Goal: Transaction & Acquisition: Purchase product/service

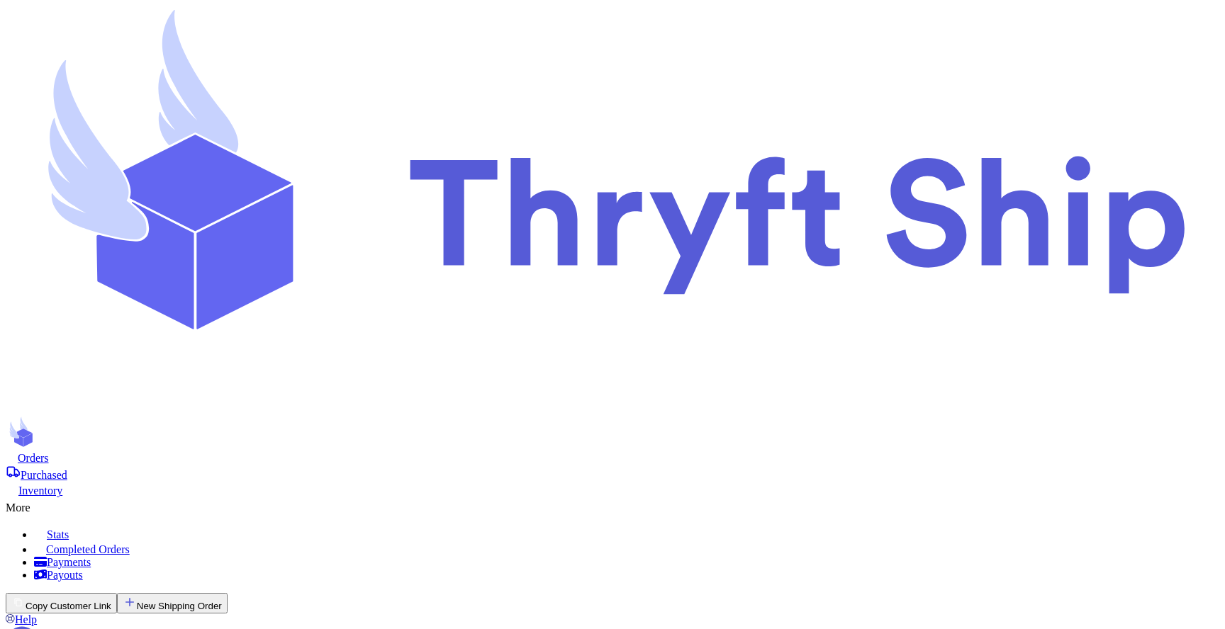
click at [117, 593] on button "Copy Customer Link" at bounding box center [61, 603] width 111 height 21
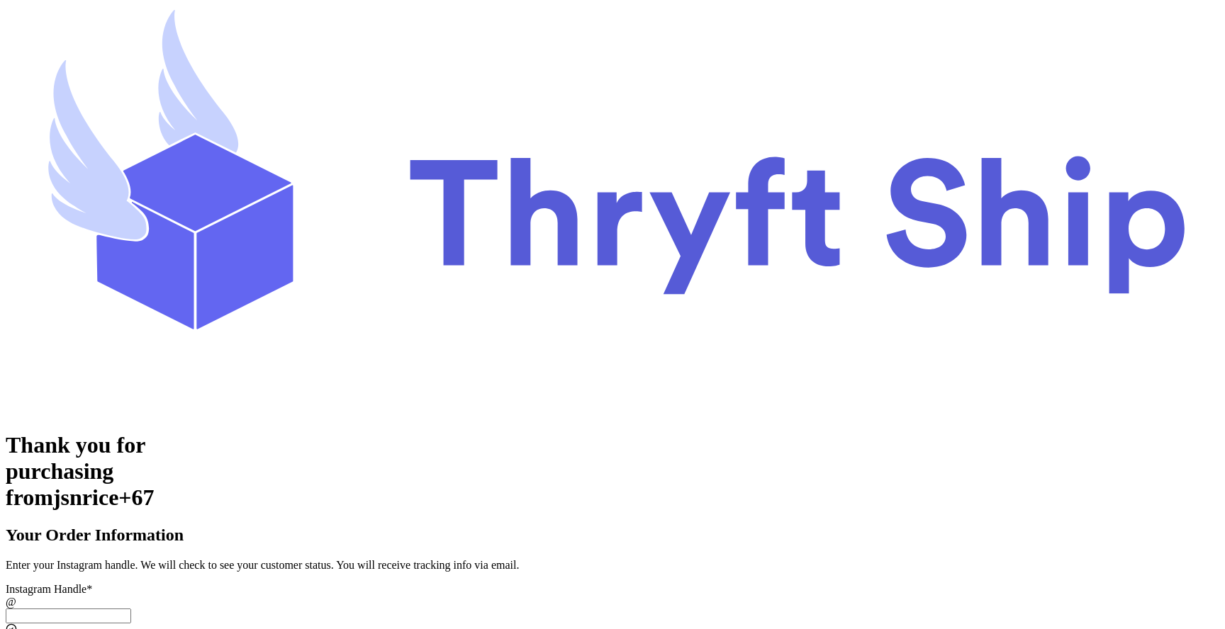
click at [131, 609] on input "[DATE] Subtotal" at bounding box center [68, 616] width 125 height 15
type input "jsnrice+6"
type input "[EMAIL_ADDRESS][DOMAIN_NAME]"
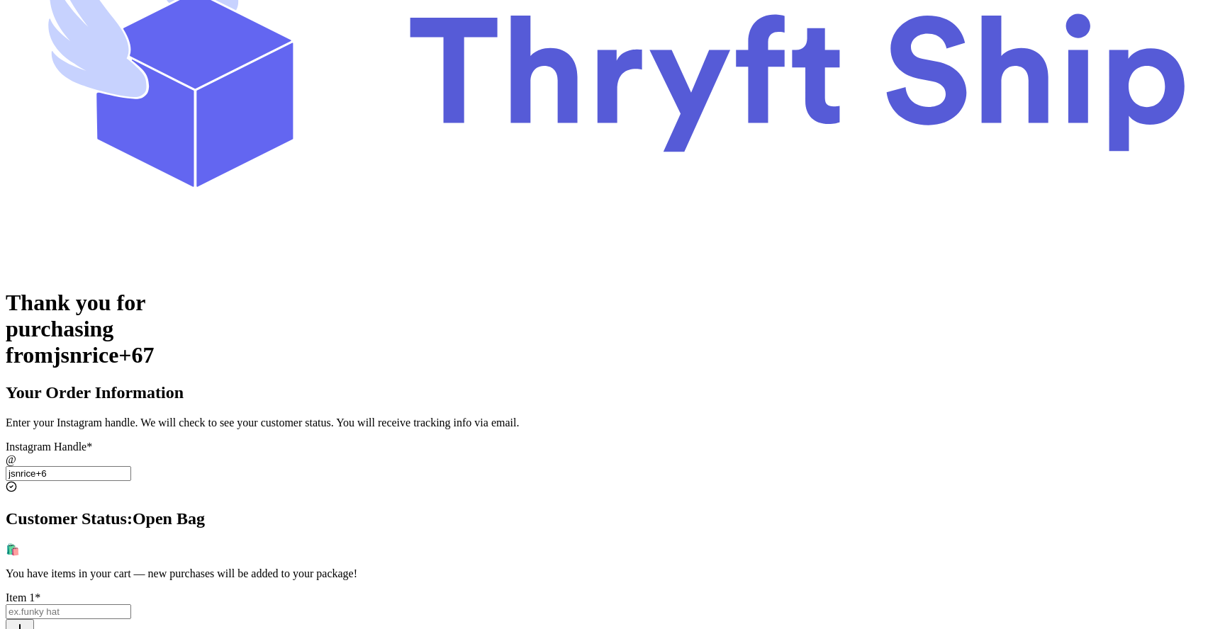
scroll to position [488, 0]
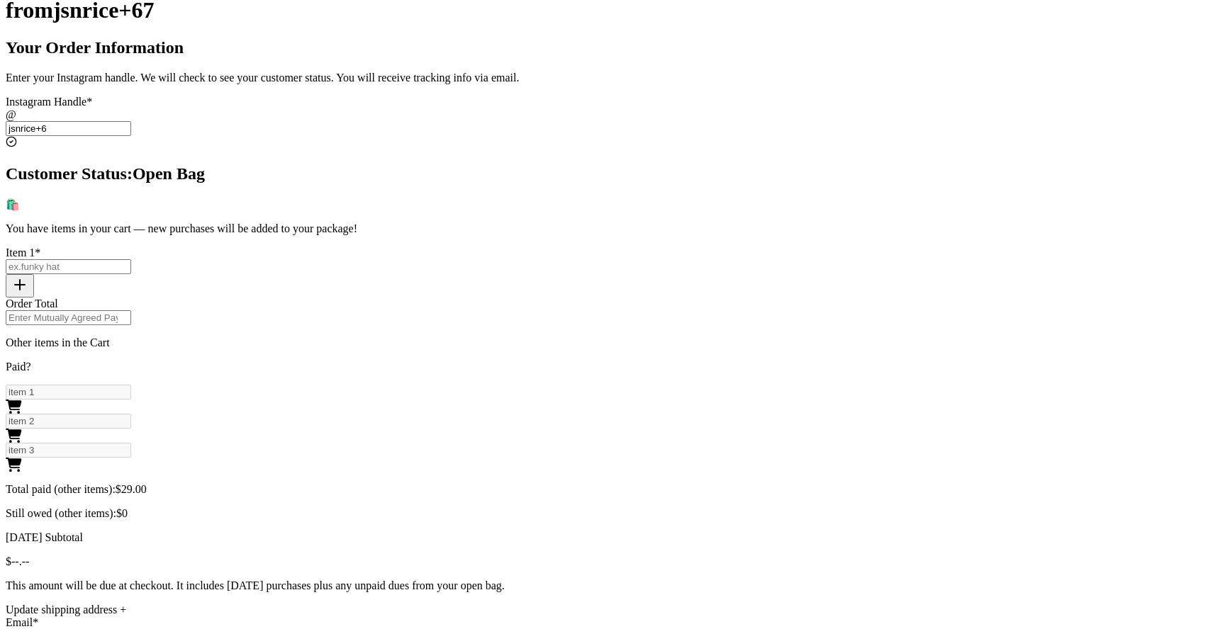
type input "jsnrice+6"
click at [537, 604] on div "Update shipping address +" at bounding box center [613, 610] width 1214 height 13
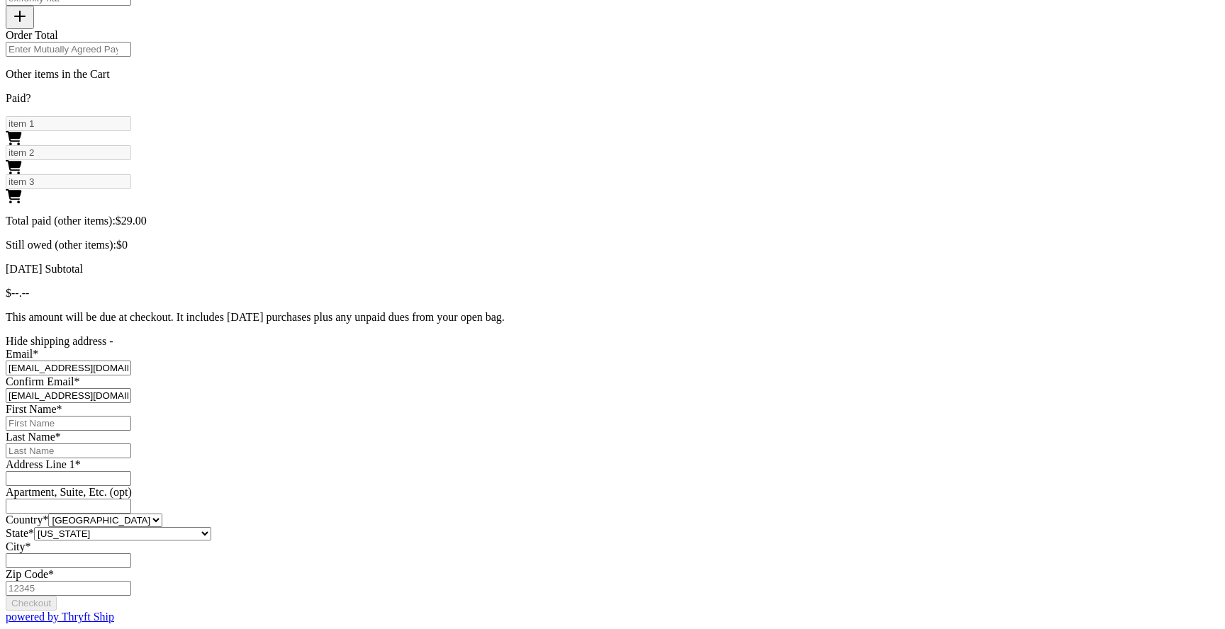
scroll to position [815, 0]
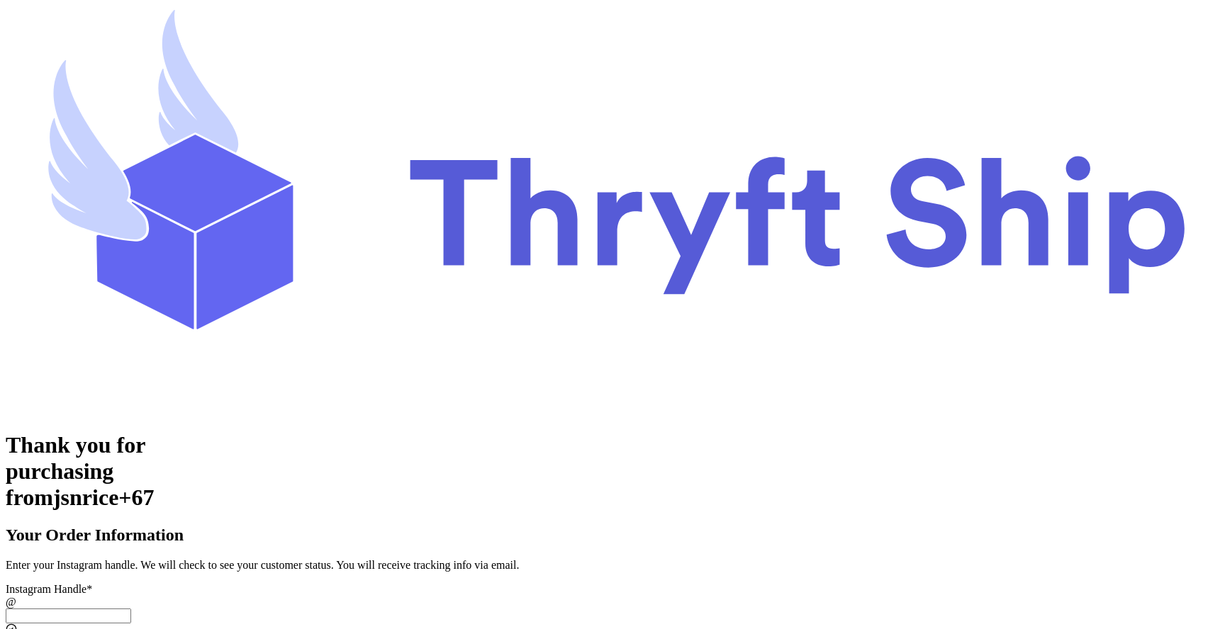
click at [131, 609] on input "Today's Subtotal" at bounding box center [68, 616] width 125 height 15
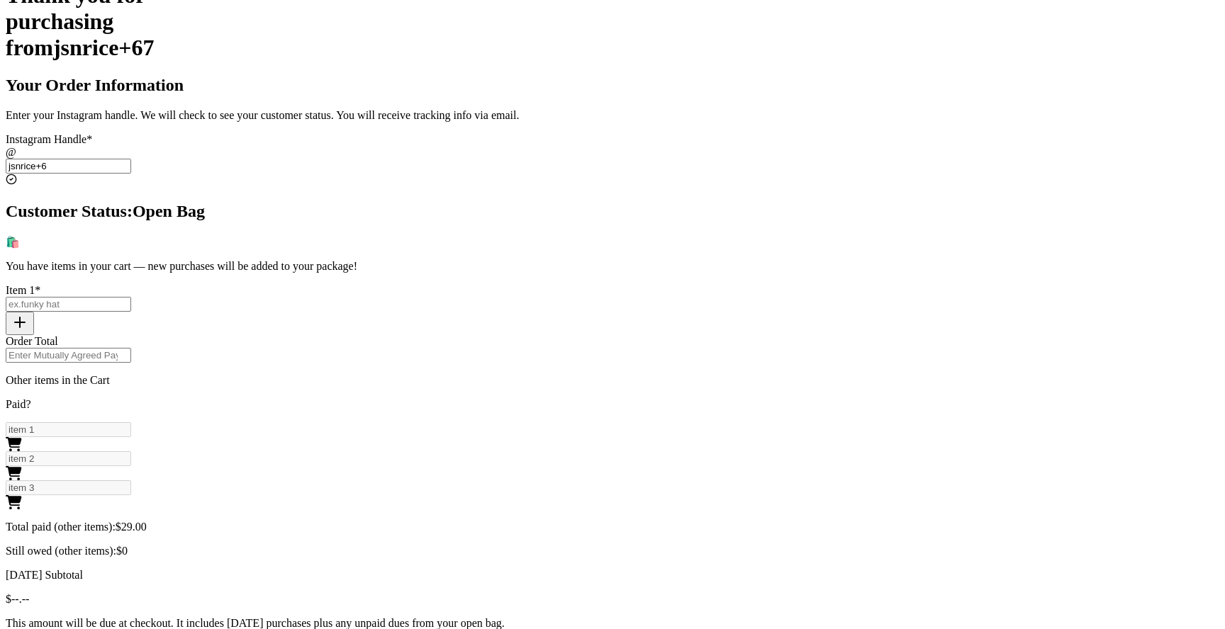
scroll to position [488, 0]
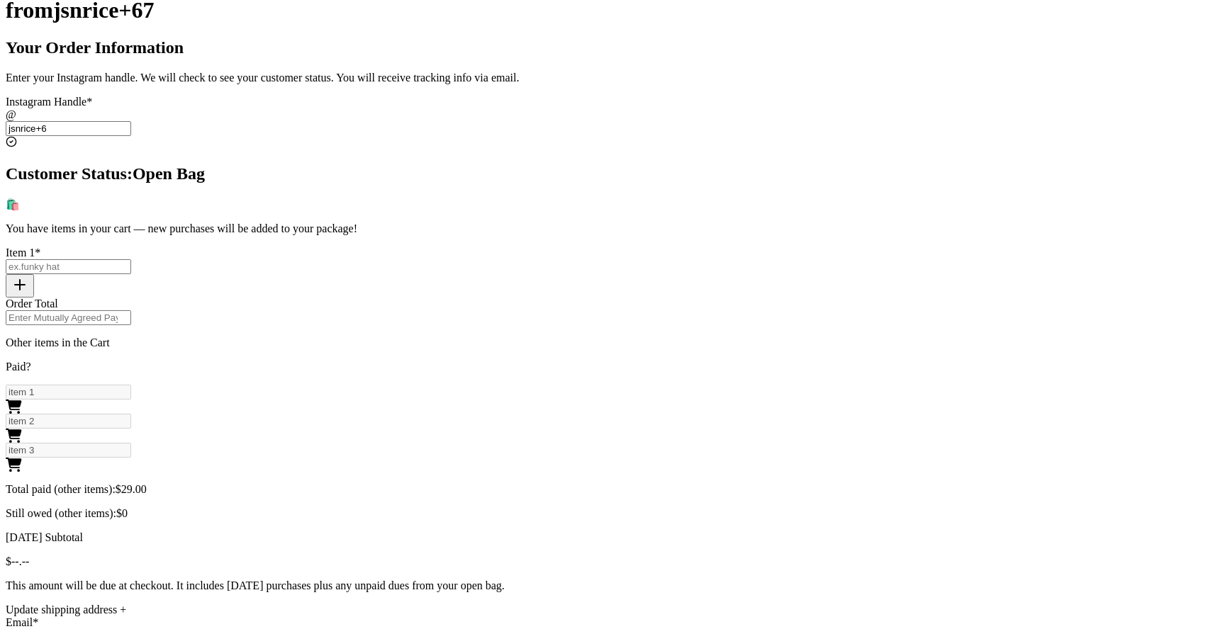
type input "jsnrice+6"
click at [483, 604] on div "Update shipping address +" at bounding box center [613, 610] width 1214 height 13
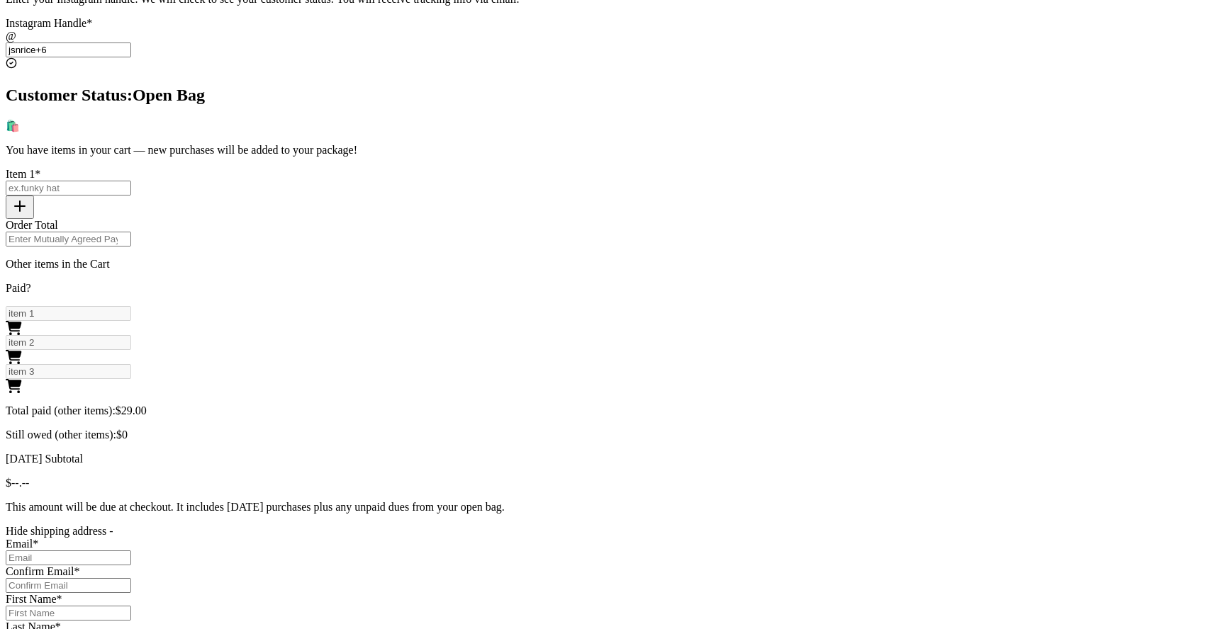
scroll to position [576, 0]
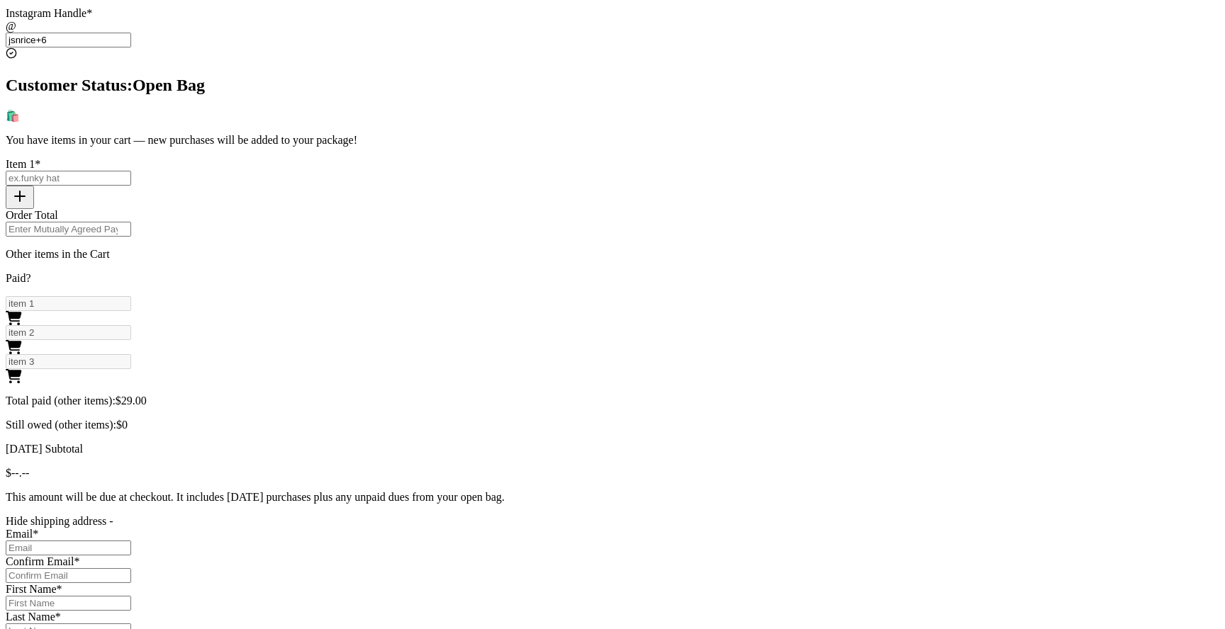
click at [485, 515] on div "Hide shipping address -" at bounding box center [613, 521] width 1214 height 13
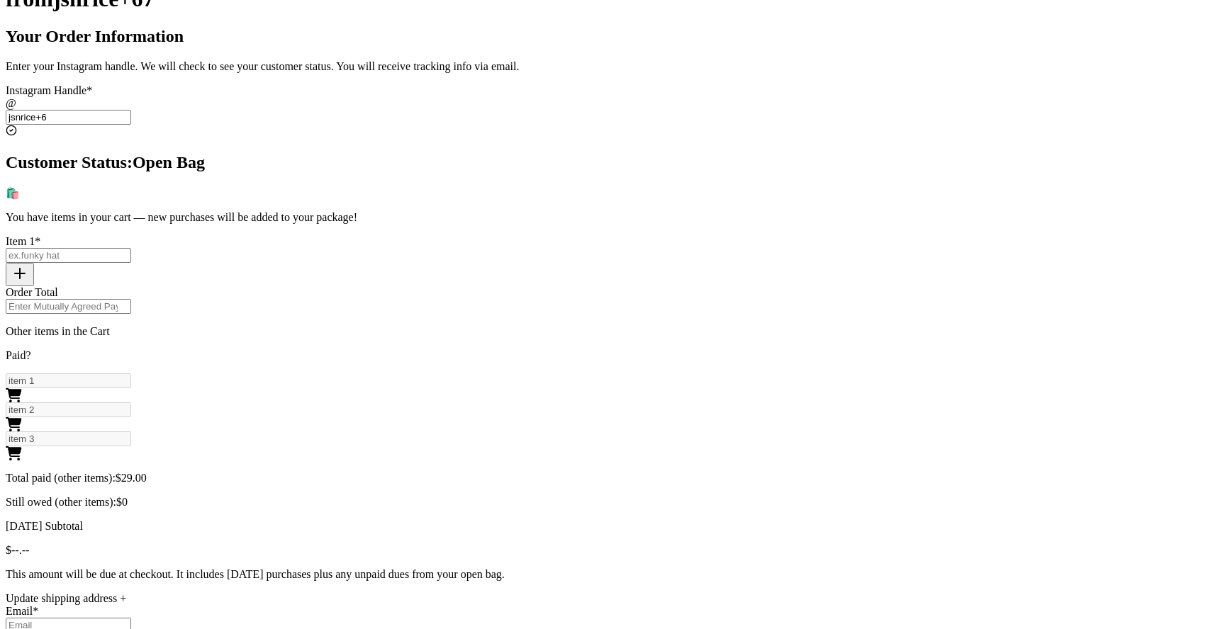
scroll to position [488, 0]
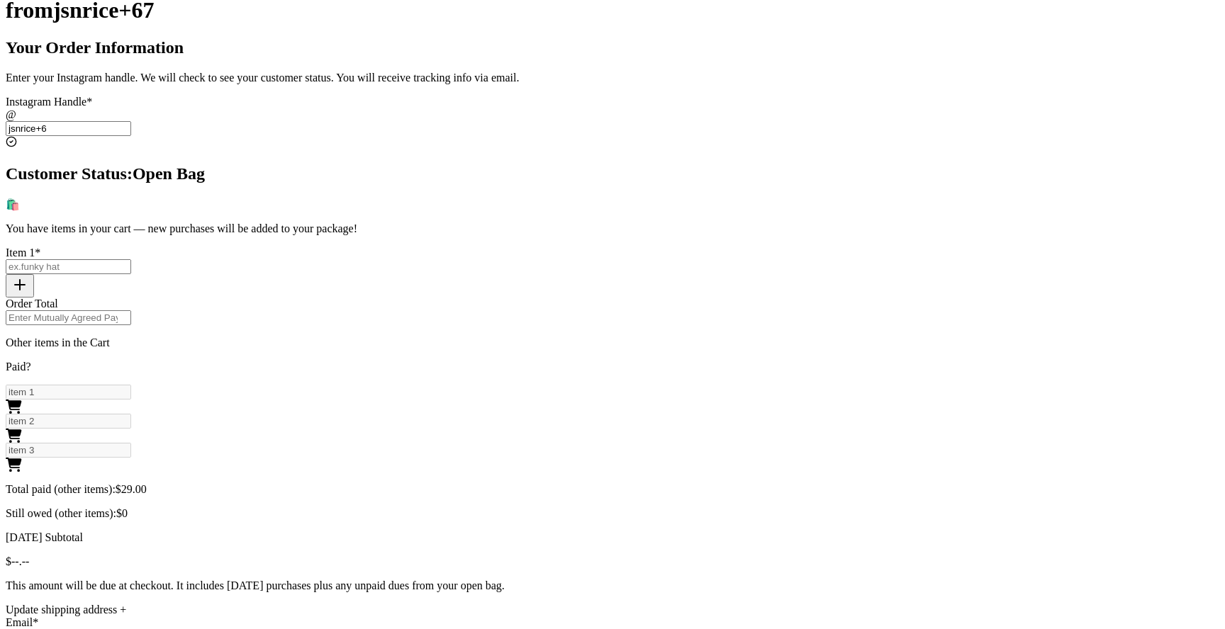
click at [131, 259] on input "[DATE] Subtotal" at bounding box center [68, 266] width 125 height 15
type input "pizza"
click at [131, 310] on input "Order Total" at bounding box center [68, 317] width 125 height 15
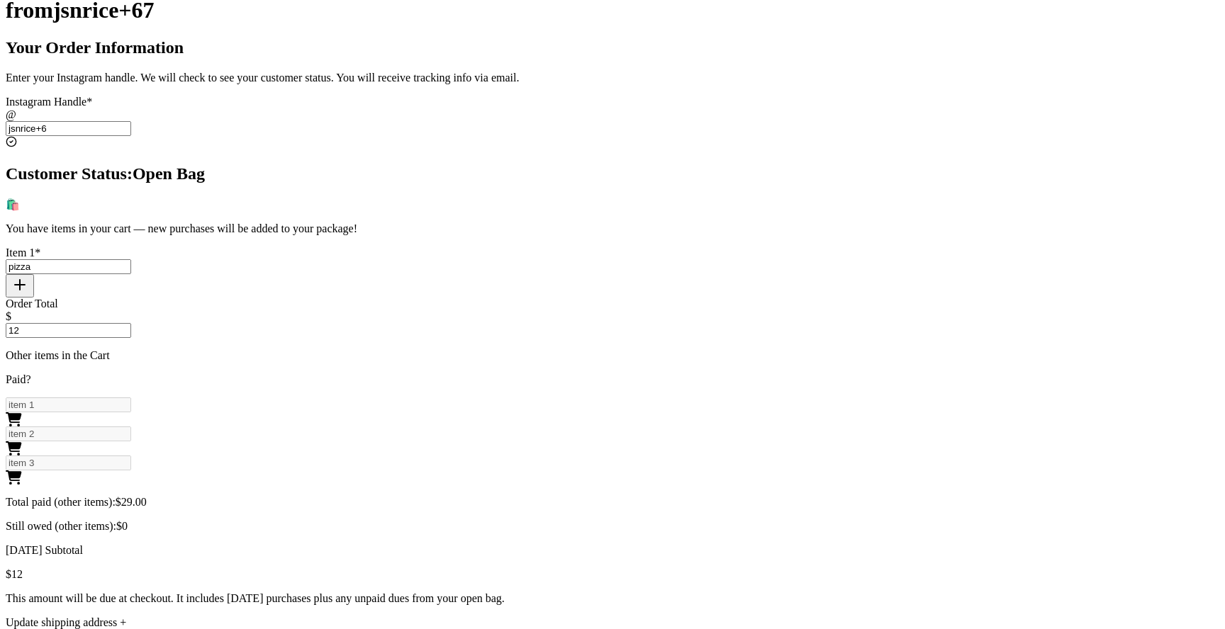
type input "12"
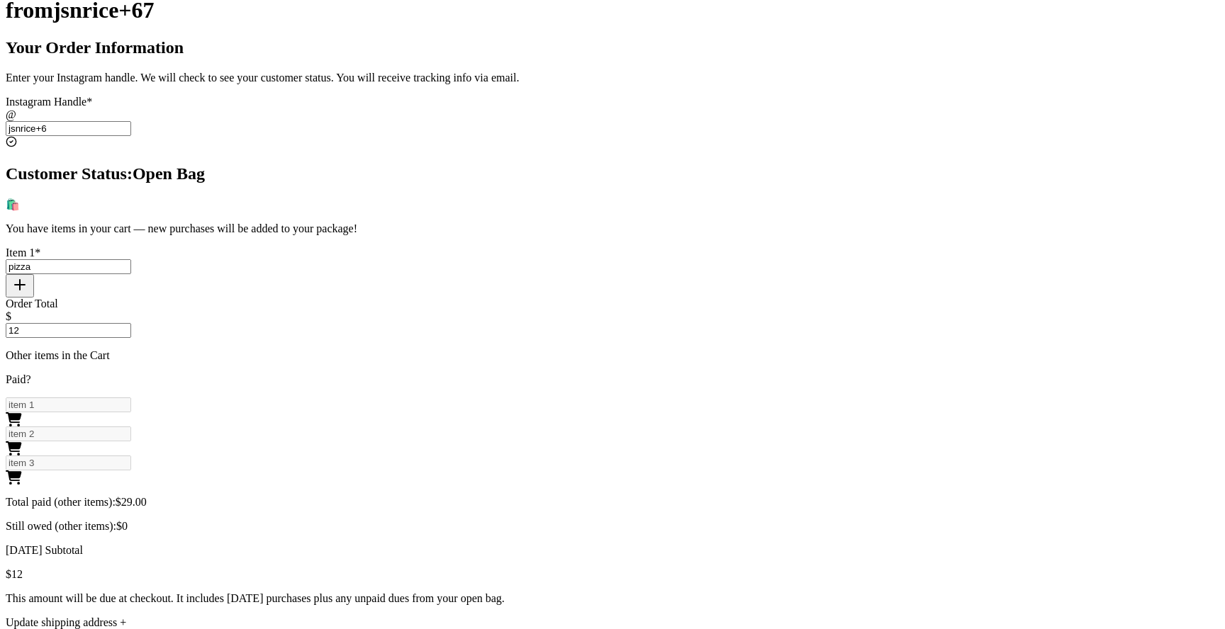
copy div "Invalid email address:"
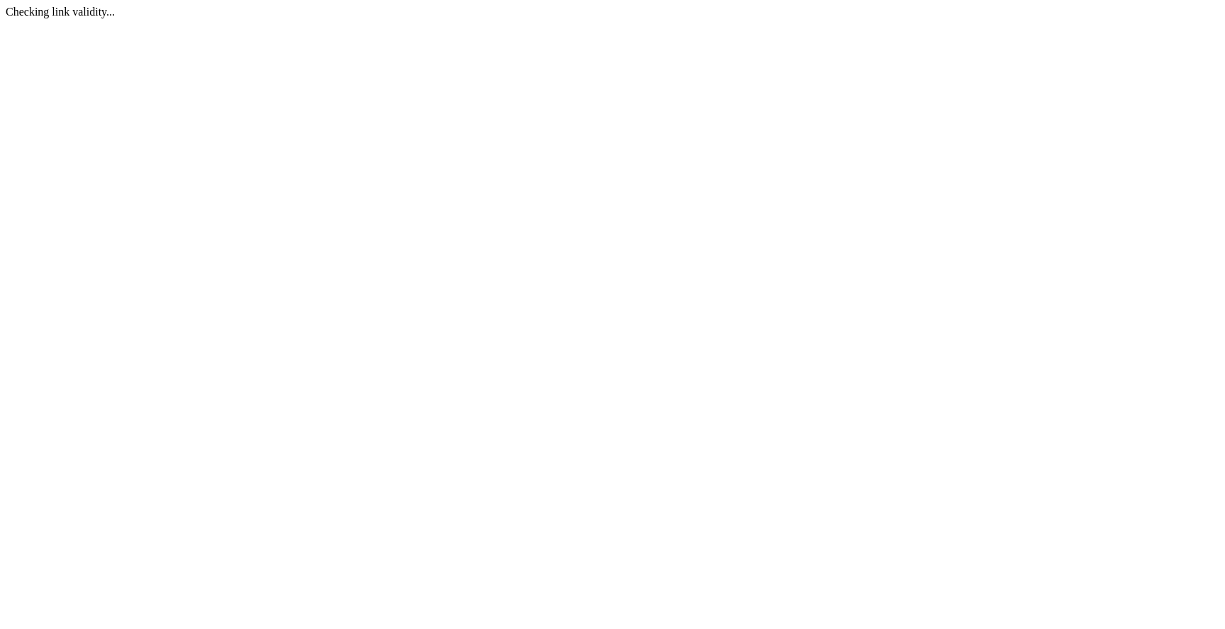
scroll to position [0, 0]
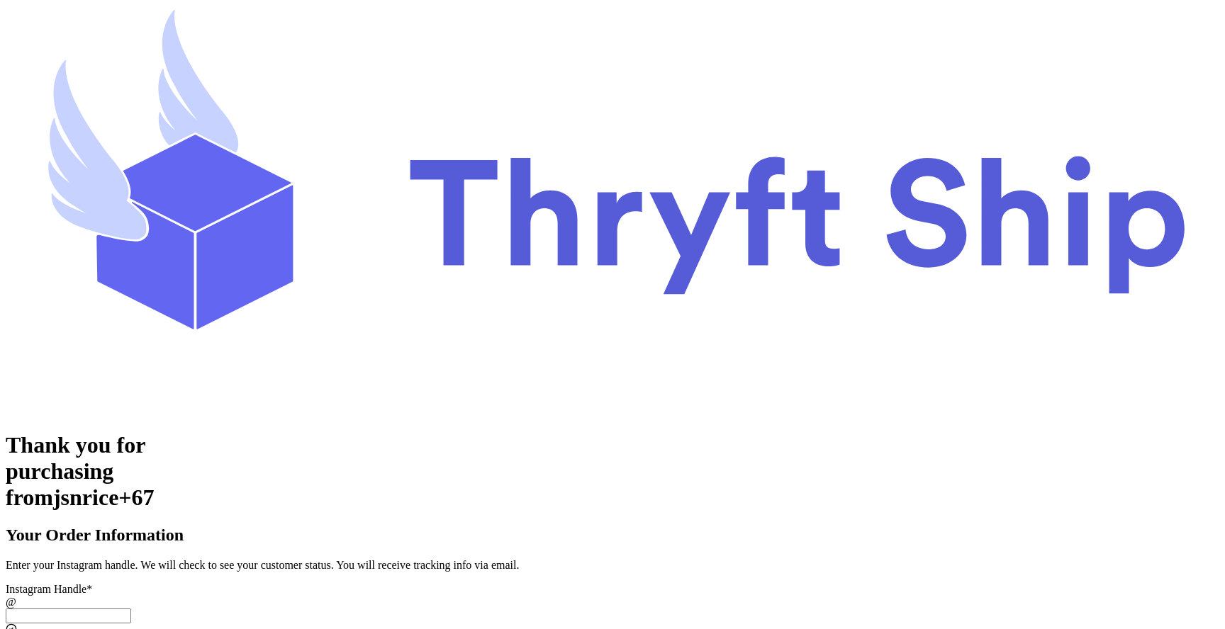
click at [131, 609] on input "[DATE] Subtotal" at bounding box center [68, 616] width 125 height 15
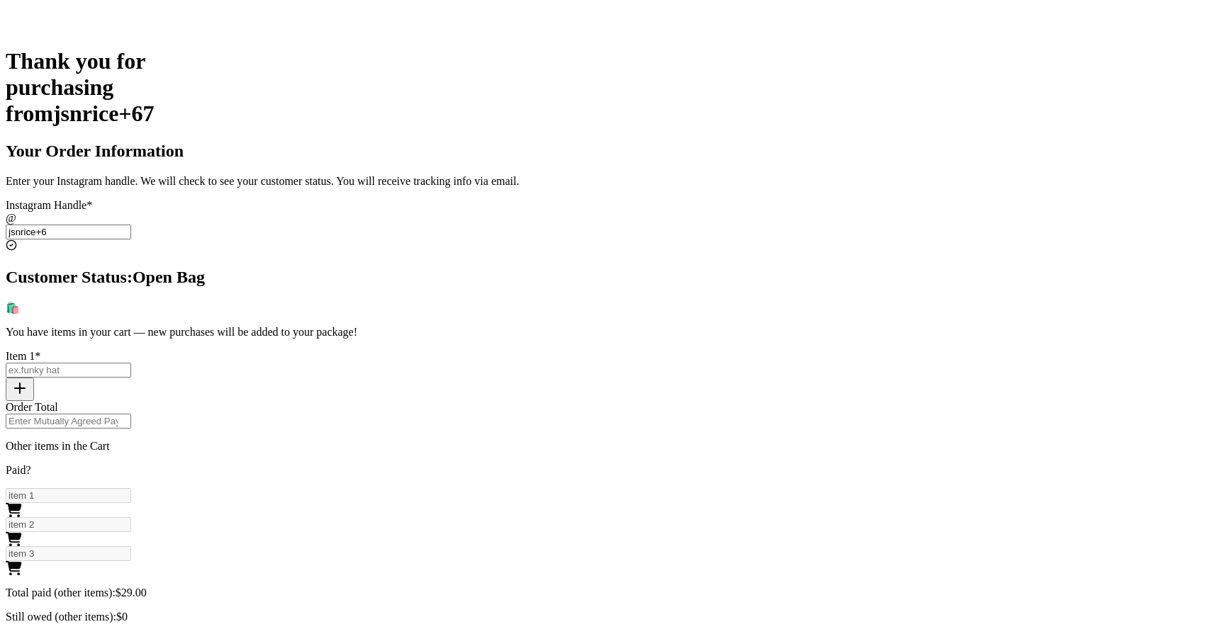
scroll to position [377, 0]
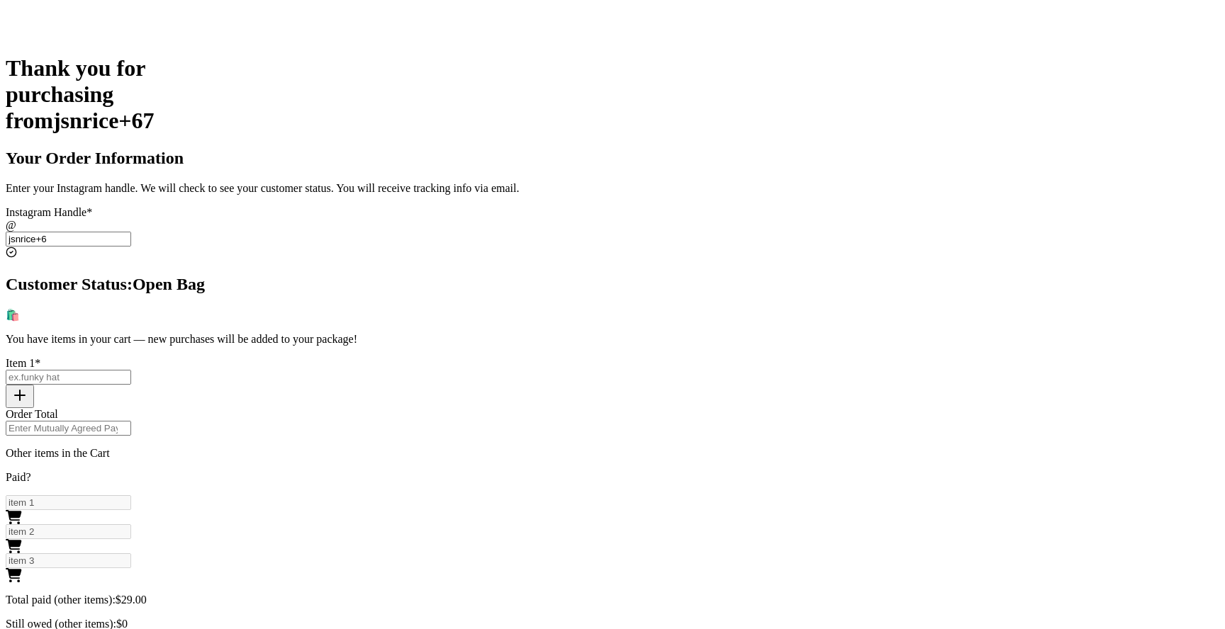
type input "jsnrice+6"
click at [131, 370] on input "[DATE] Subtotal" at bounding box center [68, 377] width 125 height 15
type input "item 4"
click at [131, 421] on input "Order Total" at bounding box center [68, 428] width 125 height 15
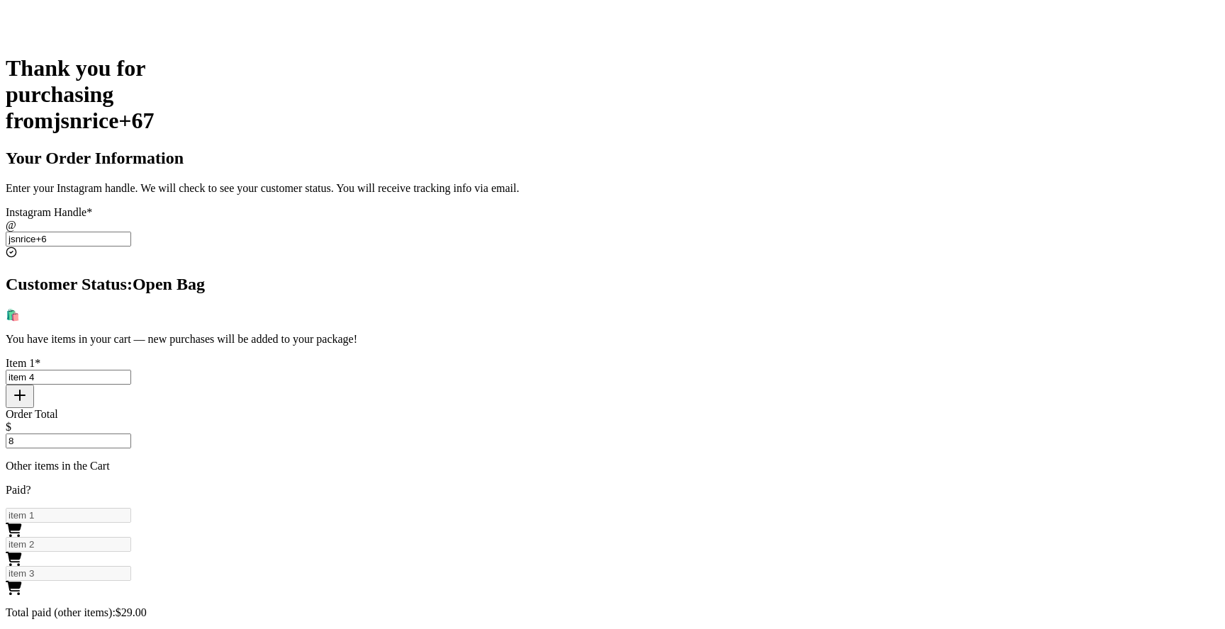
type input "8"
click at [311, 352] on div "Thank you for purchasing from jsnrice+67 Your Order Information Enter your Inst…" at bounding box center [613, 535] width 1214 height 960
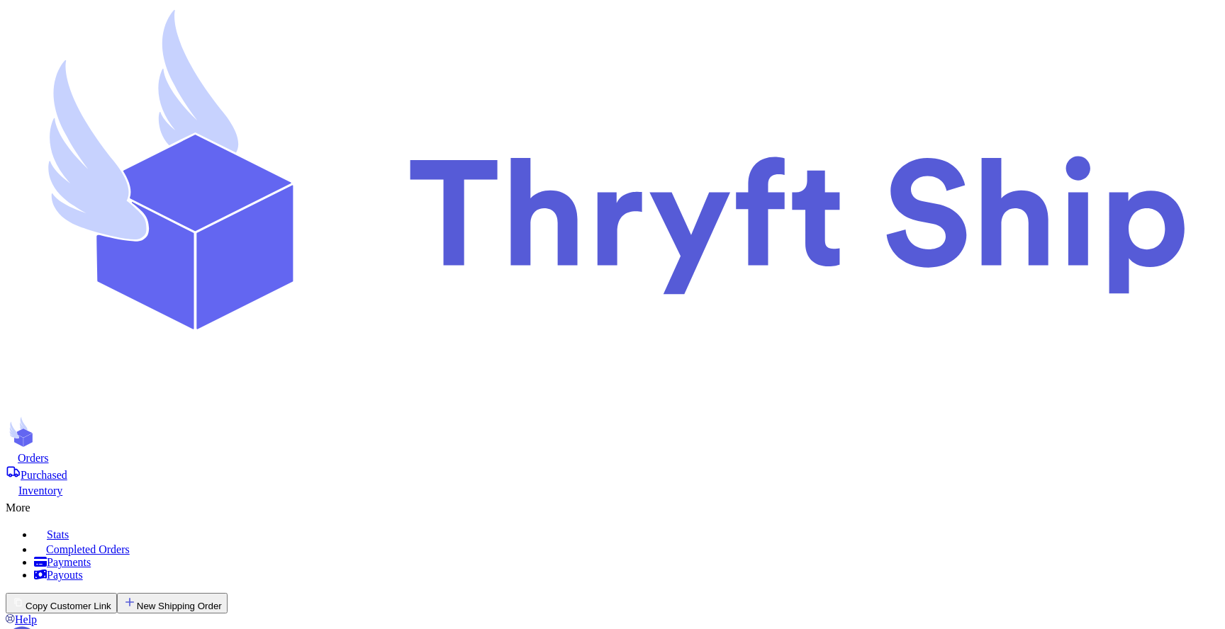
scroll to position [116, 0]
select select "paid"
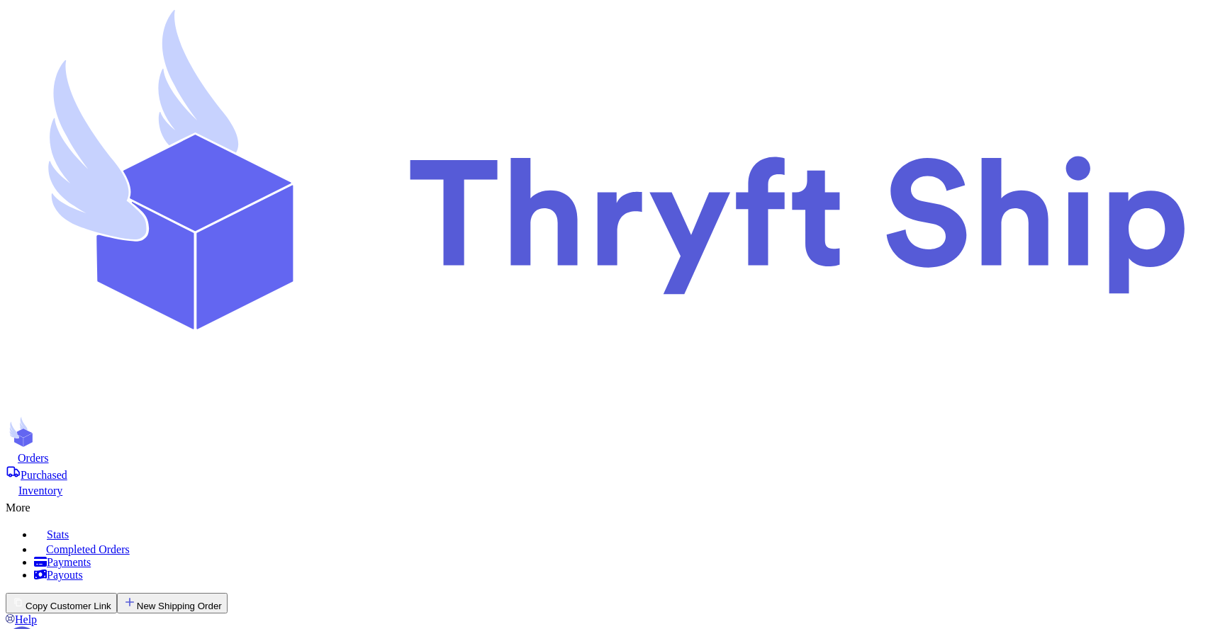
select select "paid"
click at [117, 593] on button "Copy Customer Link" at bounding box center [61, 603] width 111 height 21
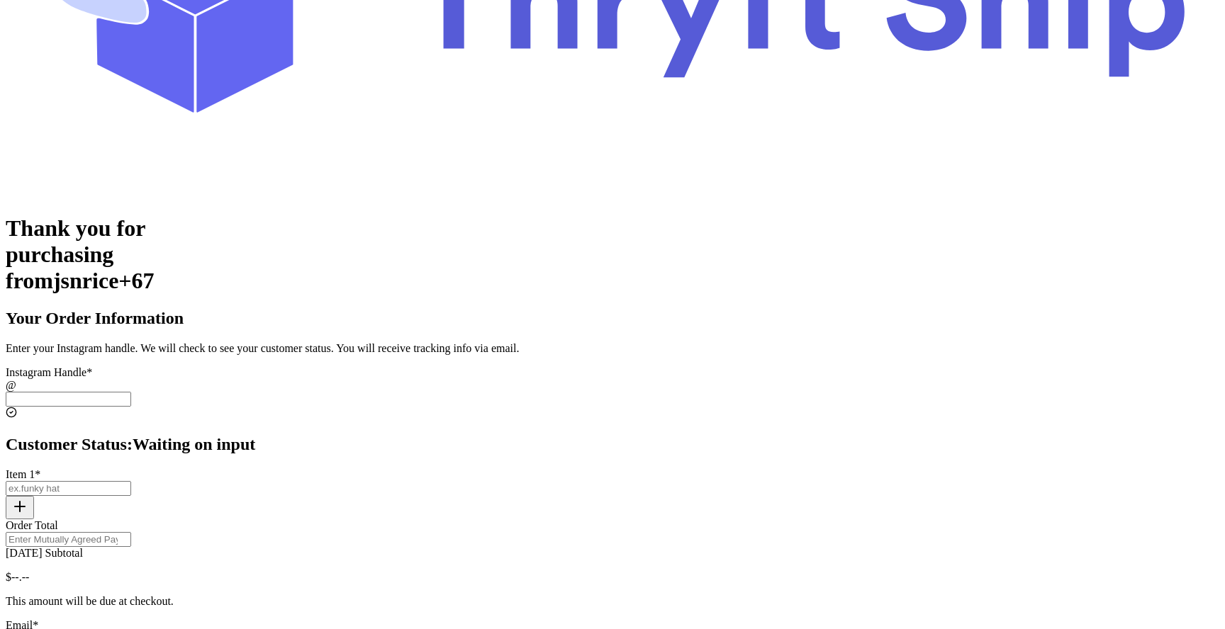
scroll to position [220, 0]
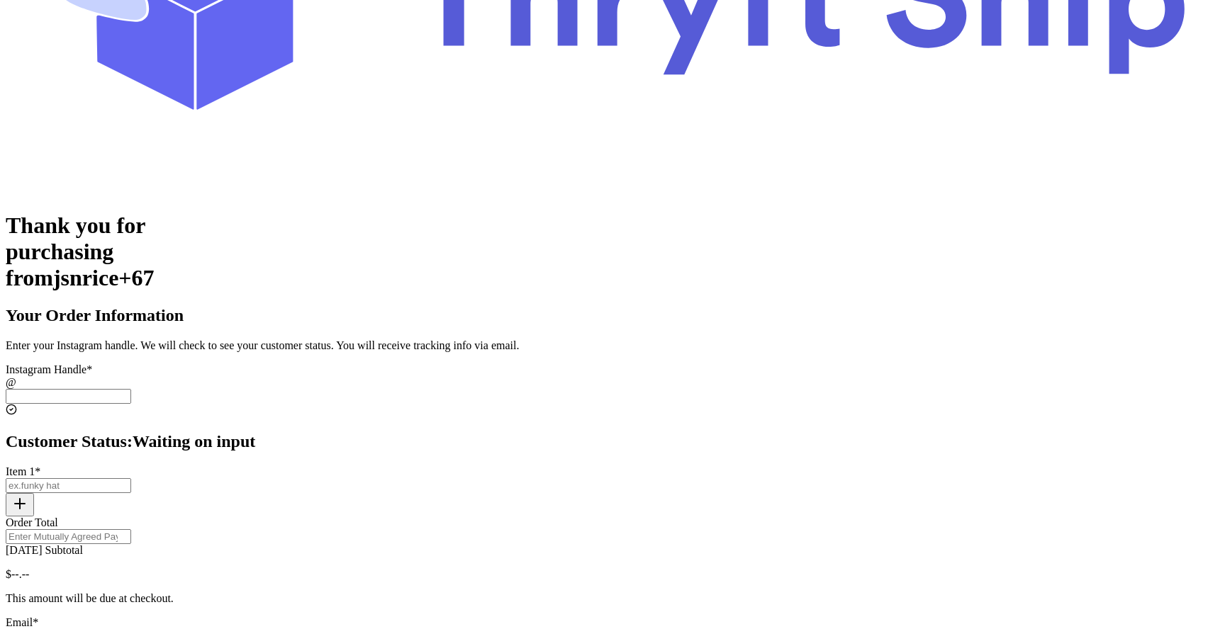
click at [131, 389] on input "[DATE] Subtotal" at bounding box center [68, 396] width 125 height 15
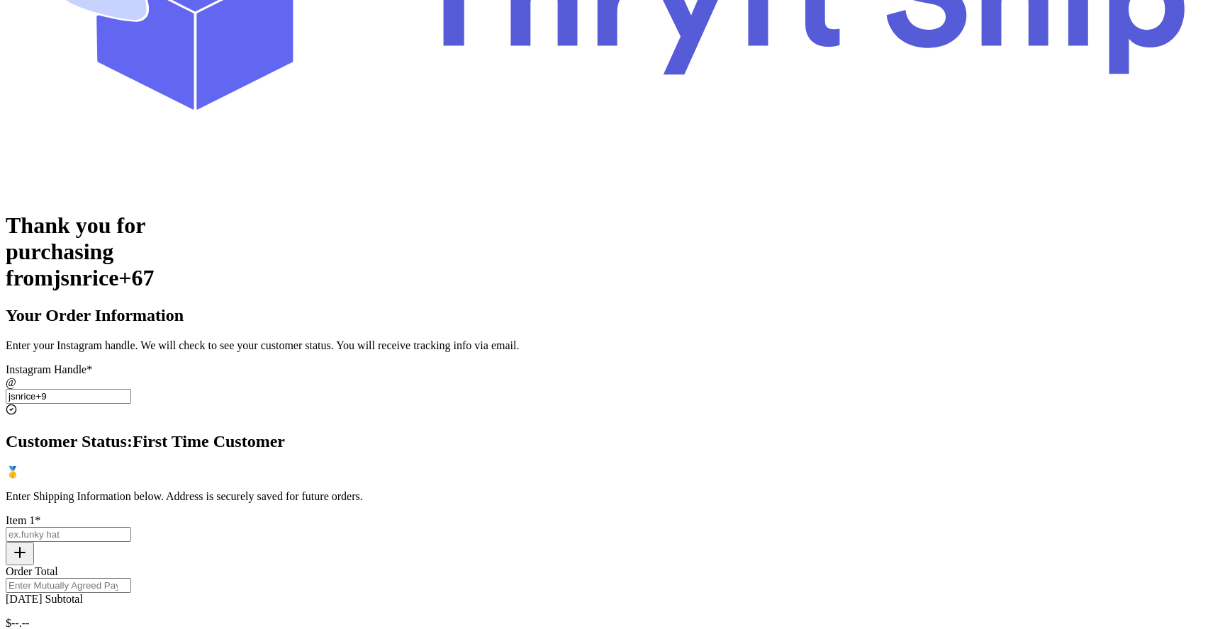
type input "jsnrice+9"
click at [131, 527] on input "Today's Subtotal" at bounding box center [68, 534] width 125 height 15
type input "another item"
click at [131, 578] on input "Order Total" at bounding box center [68, 585] width 125 height 15
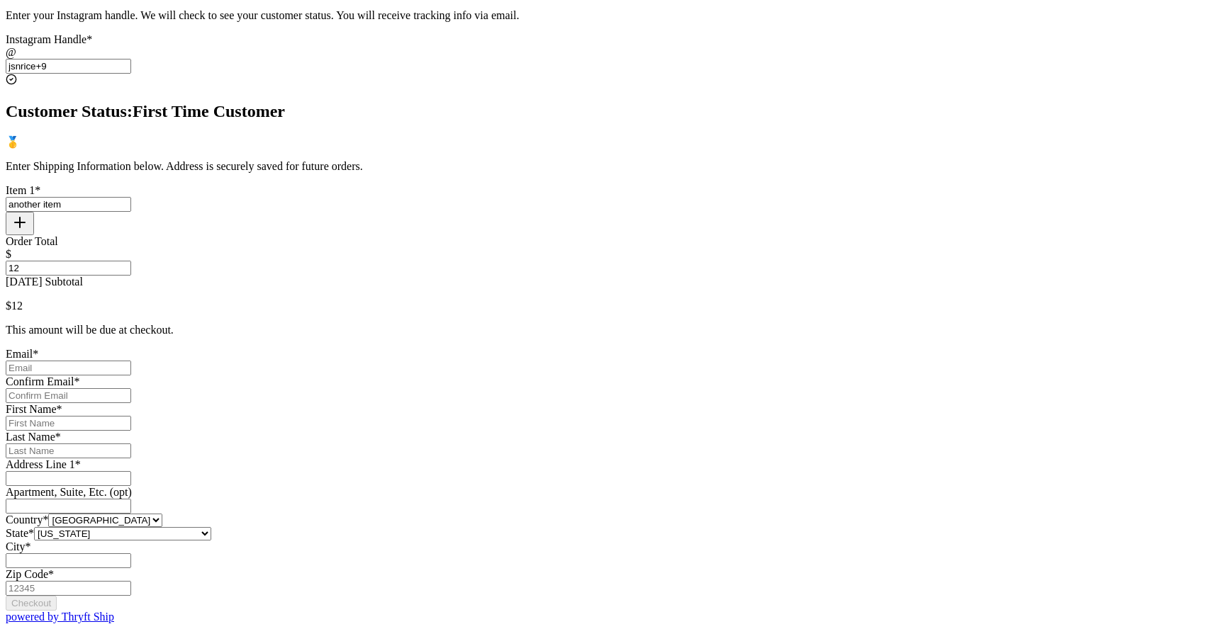
scroll to position [655, 0]
type input "12"
click at [131, 361] on input "Today's Subtotal" at bounding box center [68, 368] width 125 height 15
type input "[EMAIL_ADDRESS][DOMAIN_NAME]"
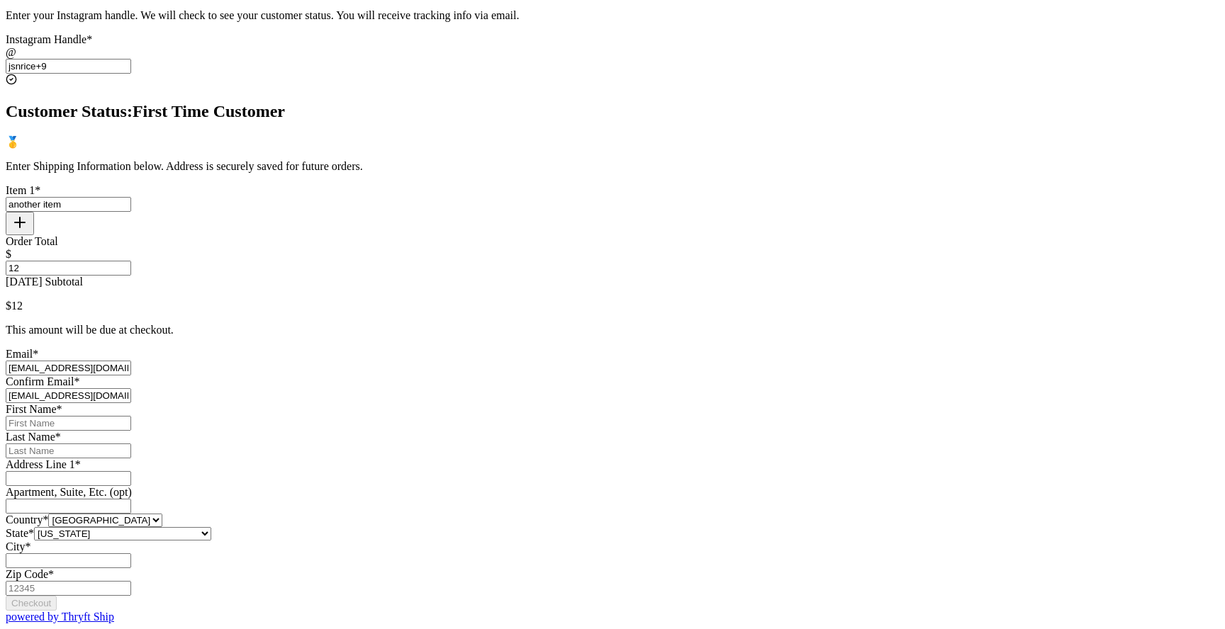
type input "[PERSON_NAME]"
type input "Rice"
type input "[STREET_ADDRESS]"
select select "UT"
type input "Lehi"
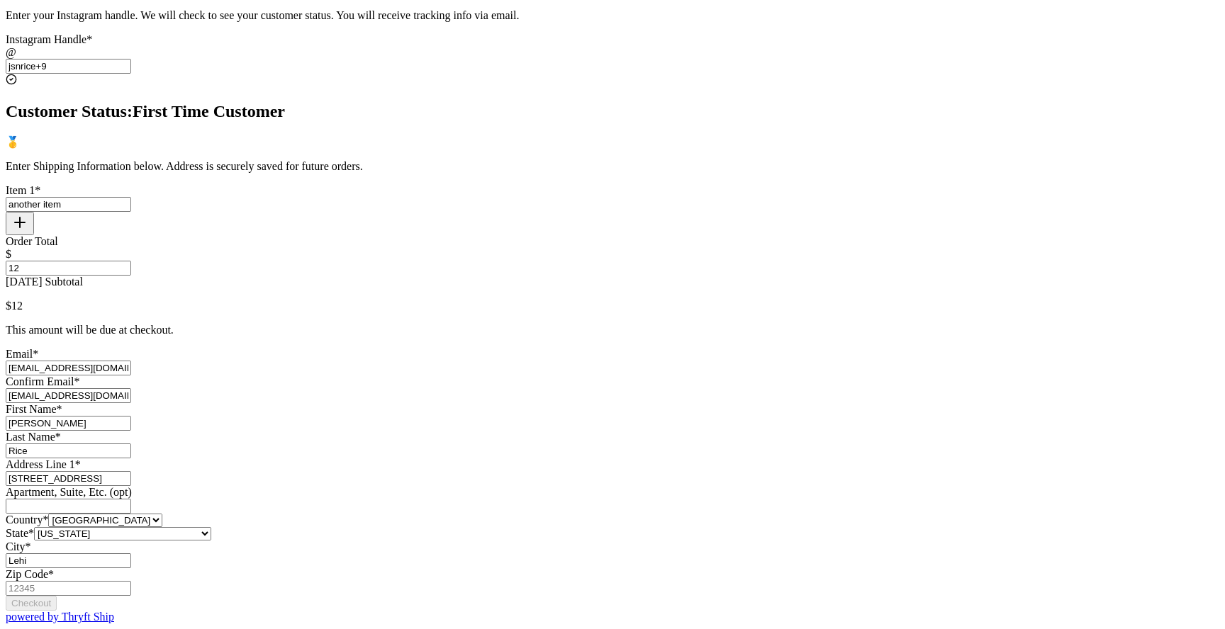
type input "84043"
click at [57, 596] on button "Checkout" at bounding box center [31, 603] width 51 height 15
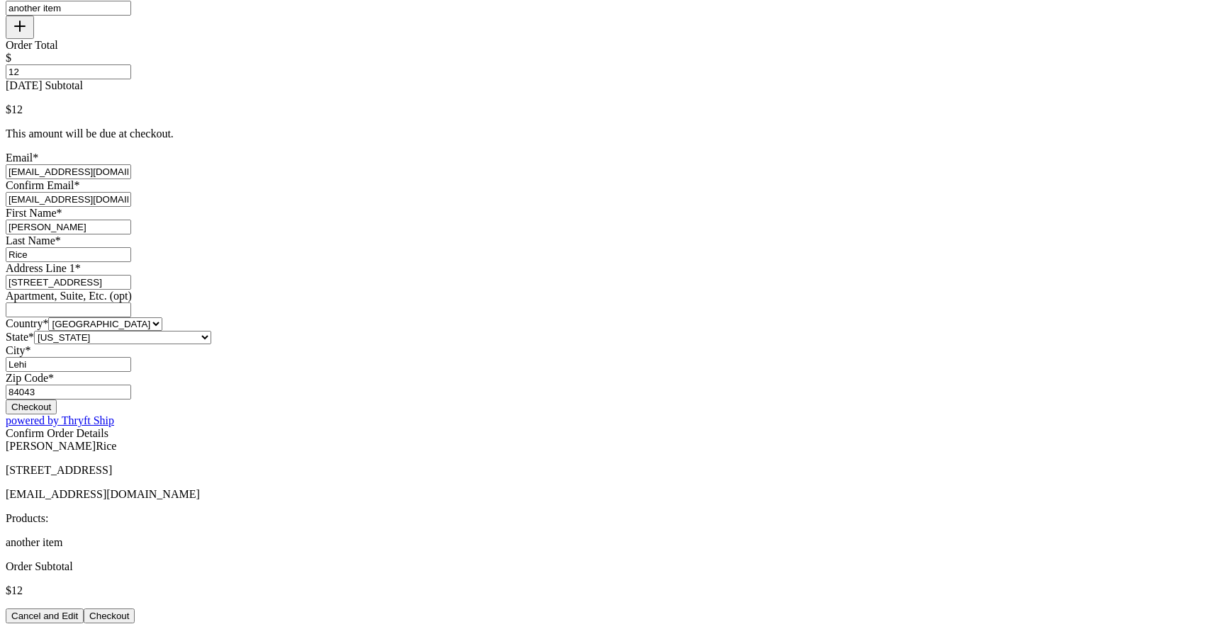
click at [135, 609] on button "Checkout" at bounding box center [109, 616] width 51 height 15
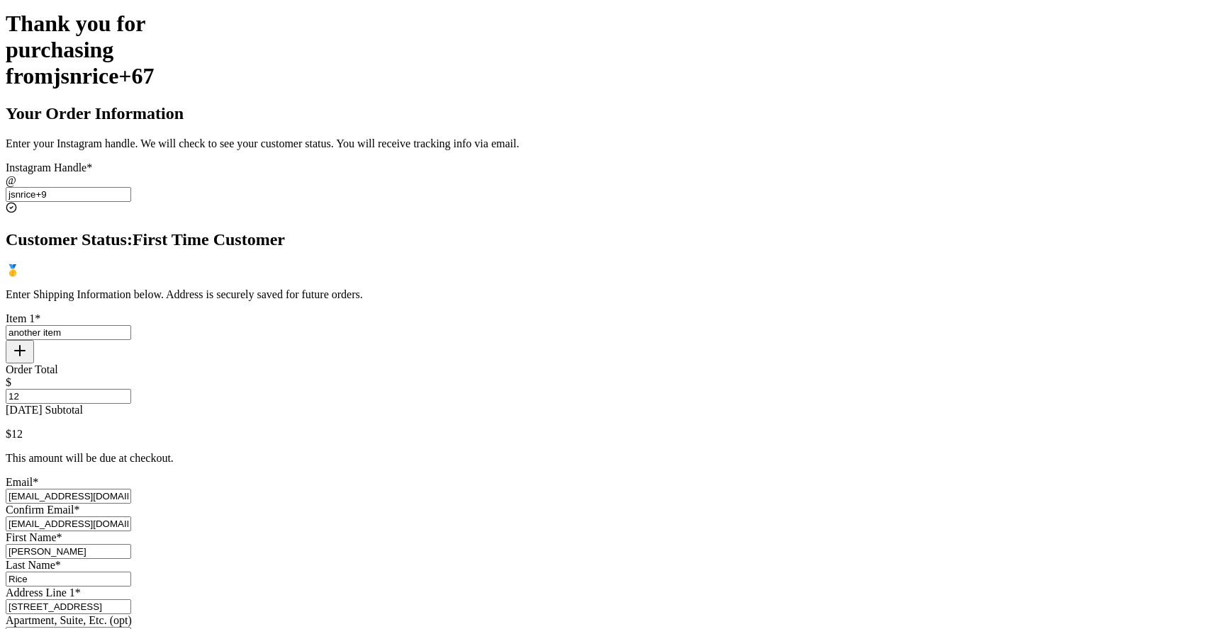
scroll to position [0, 0]
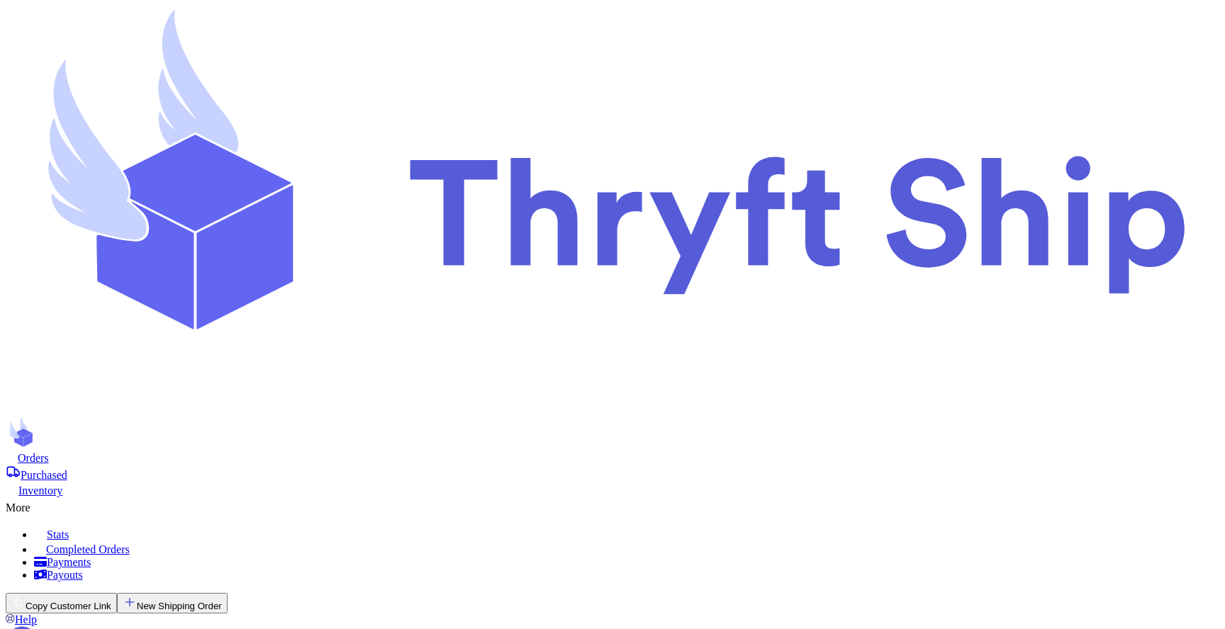
scroll to position [45, 0]
select select "paid"
click at [117, 593] on button "Copy Customer Link" at bounding box center [61, 603] width 111 height 21
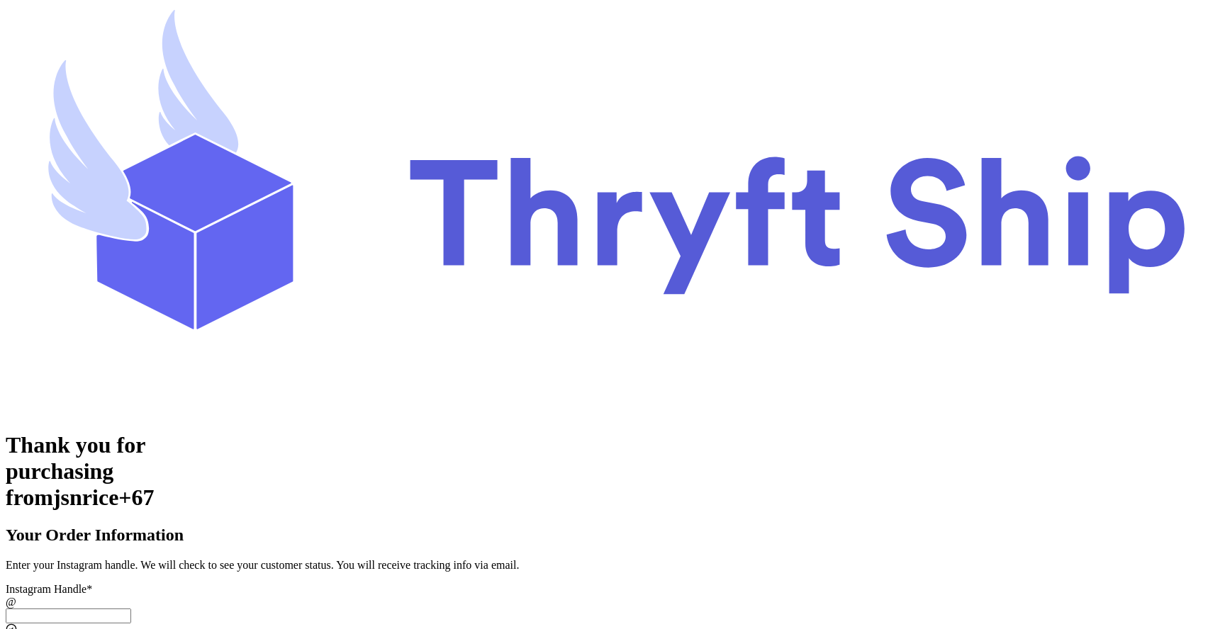
click at [131, 609] on input "[DATE] Subtotal" at bounding box center [68, 616] width 125 height 15
type input "jsnrice+9"
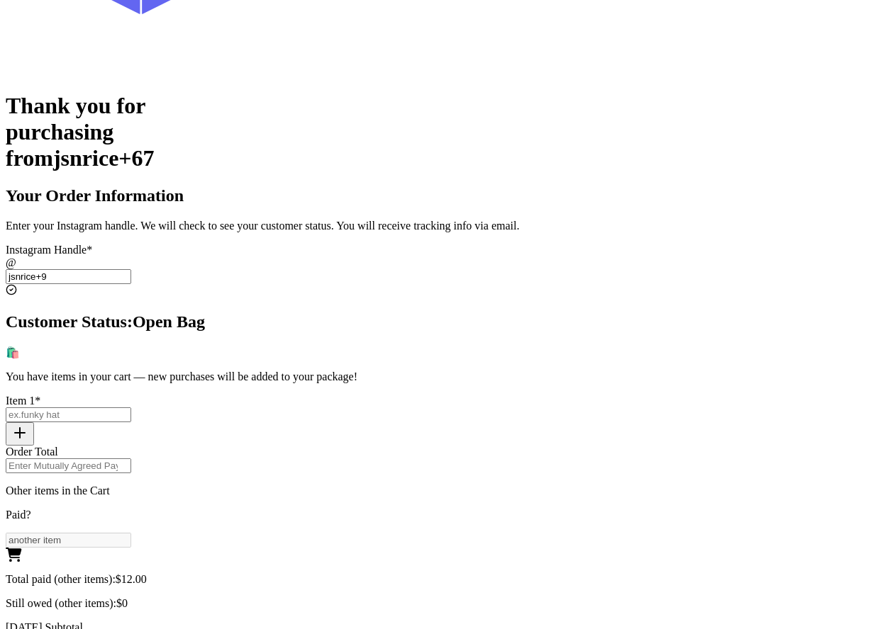
scroll to position [226, 0]
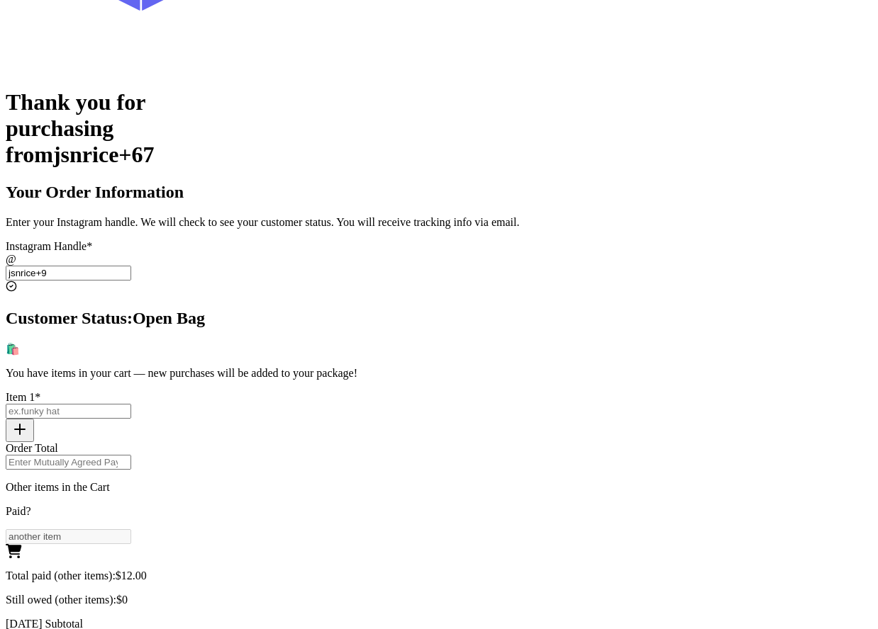
click at [131, 404] on input "[DATE] Subtotal" at bounding box center [68, 411] width 125 height 15
type input "item 2"
click at [131, 455] on input "Order Total" at bounding box center [68, 462] width 125 height 15
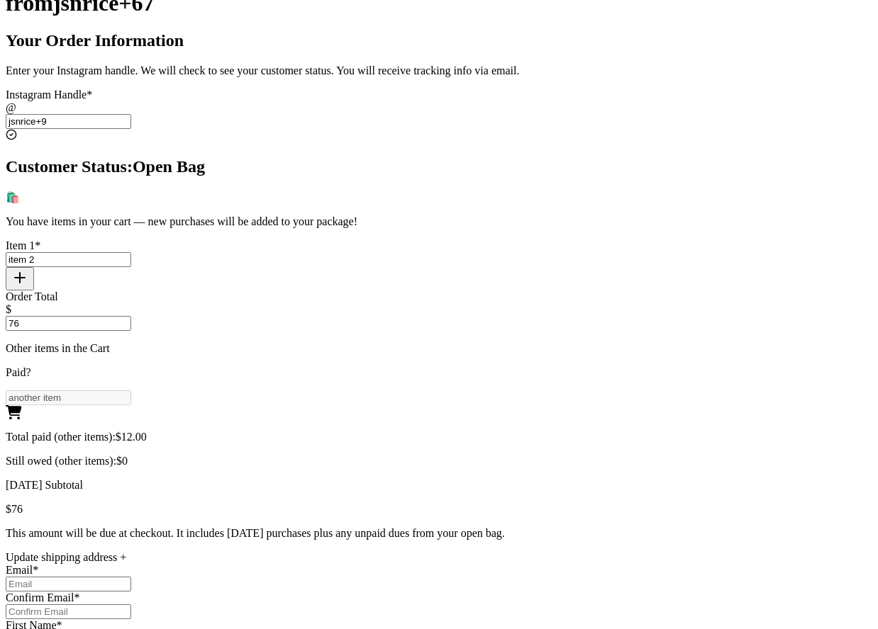
scroll to position [420, 0]
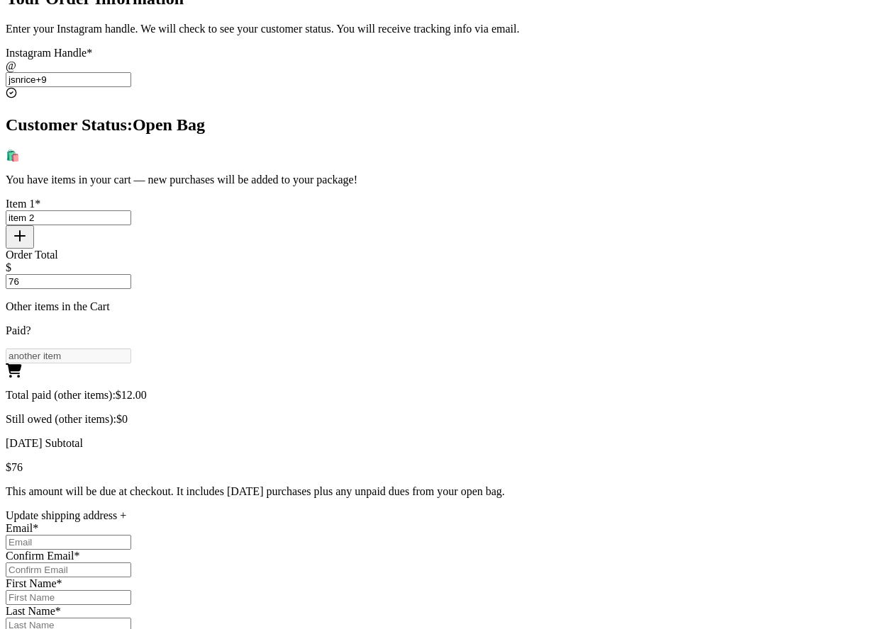
type input "76"
click at [385, 510] on div "Update shipping address +" at bounding box center [439, 516] width 866 height 13
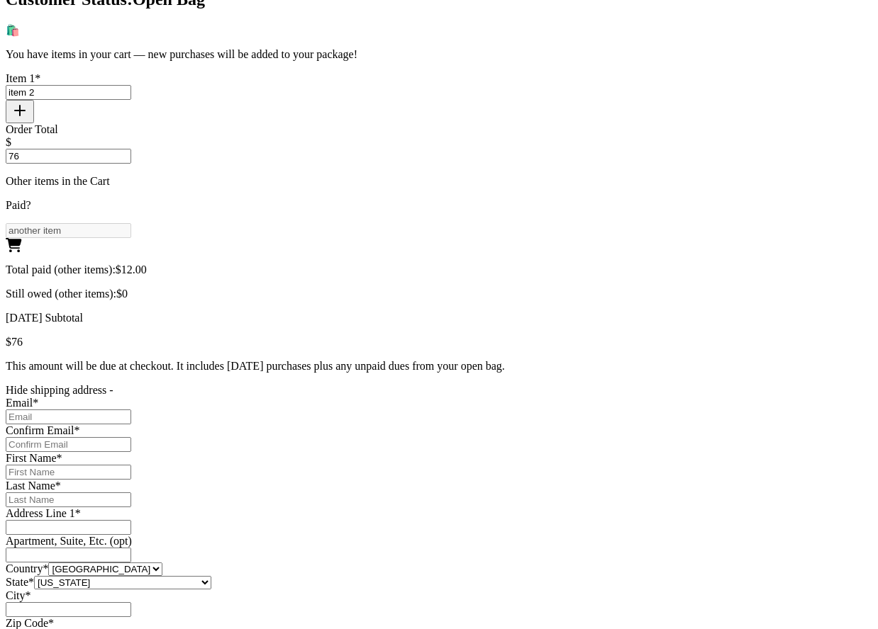
scroll to position [553, 0]
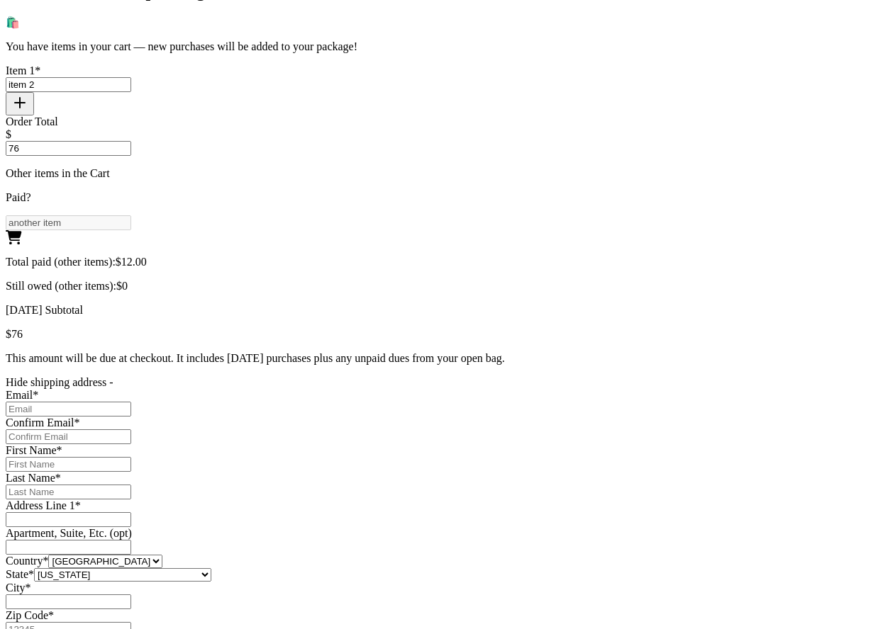
click at [362, 376] on div "Hide shipping address -" at bounding box center [439, 382] width 866 height 13
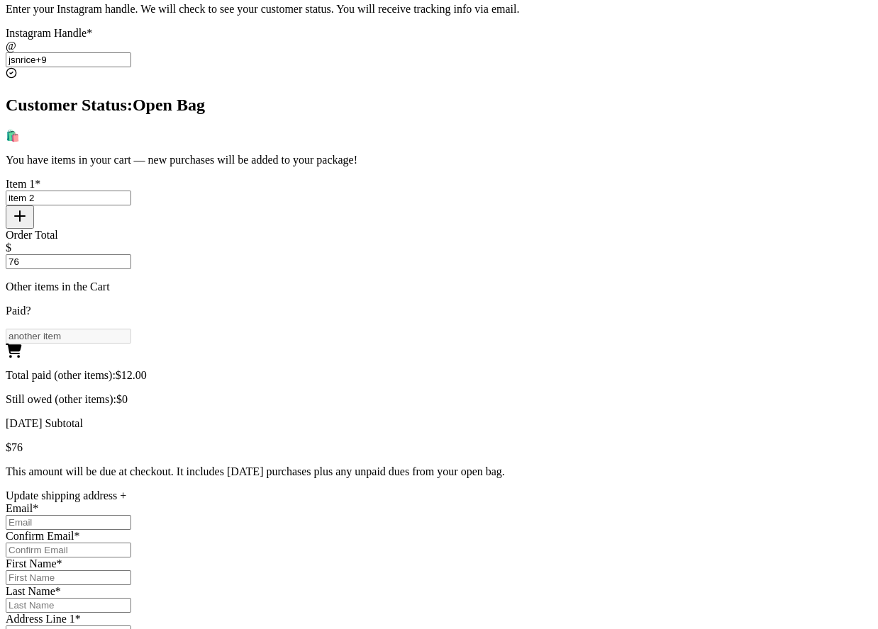
scroll to position [420, 0]
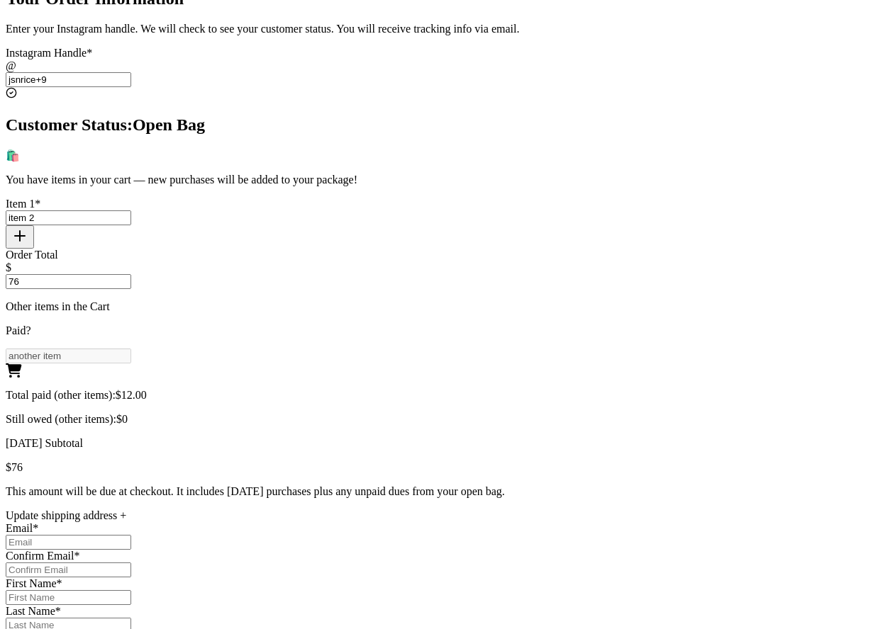
click at [341, 510] on div "Update shipping address +" at bounding box center [439, 516] width 866 height 13
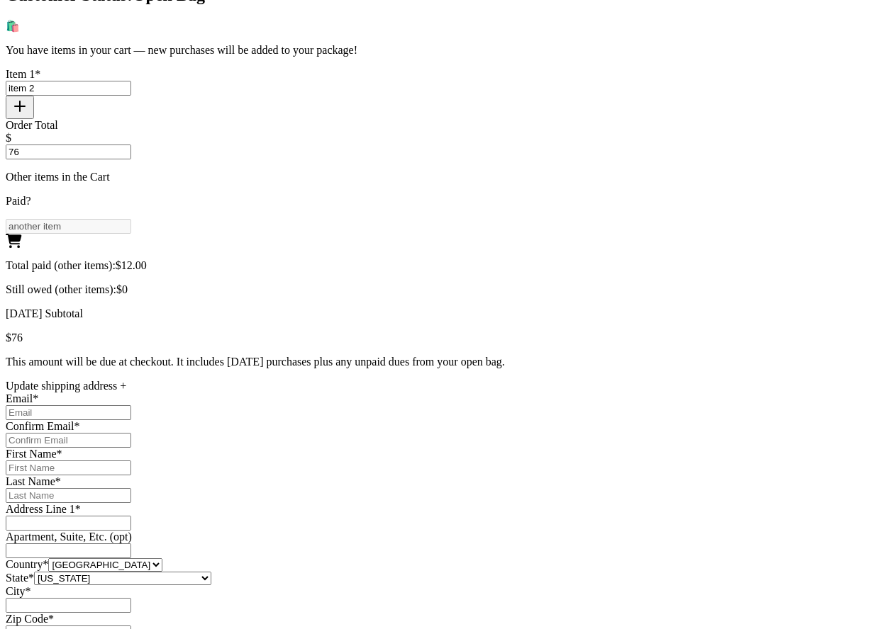
scroll to position [553, 0]
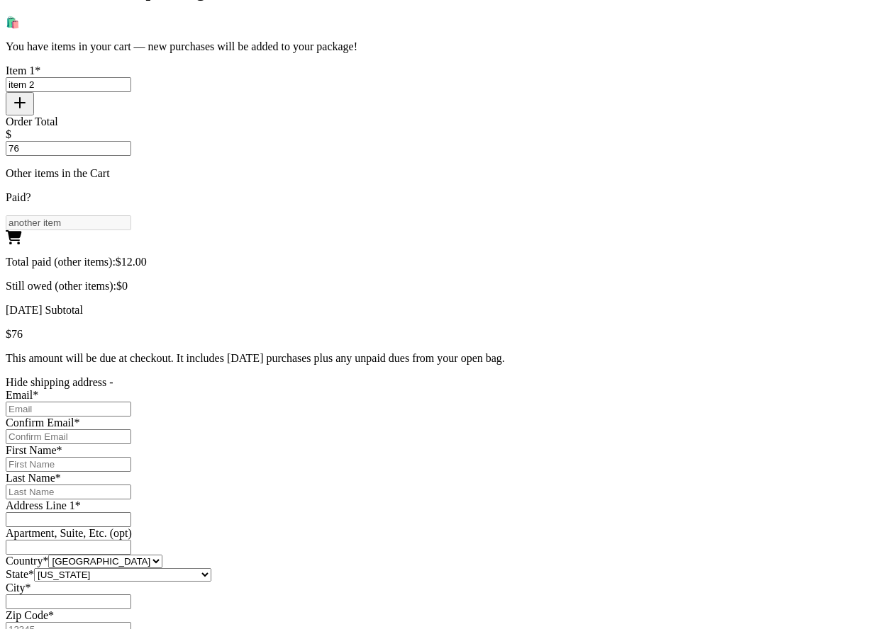
click at [131, 402] on input "[DATE] Subtotal" at bounding box center [68, 409] width 125 height 15
type input "[EMAIL_ADDRESS][DOMAIN_NAME]"
type input "[PERSON_NAME]"
type input "Rice"
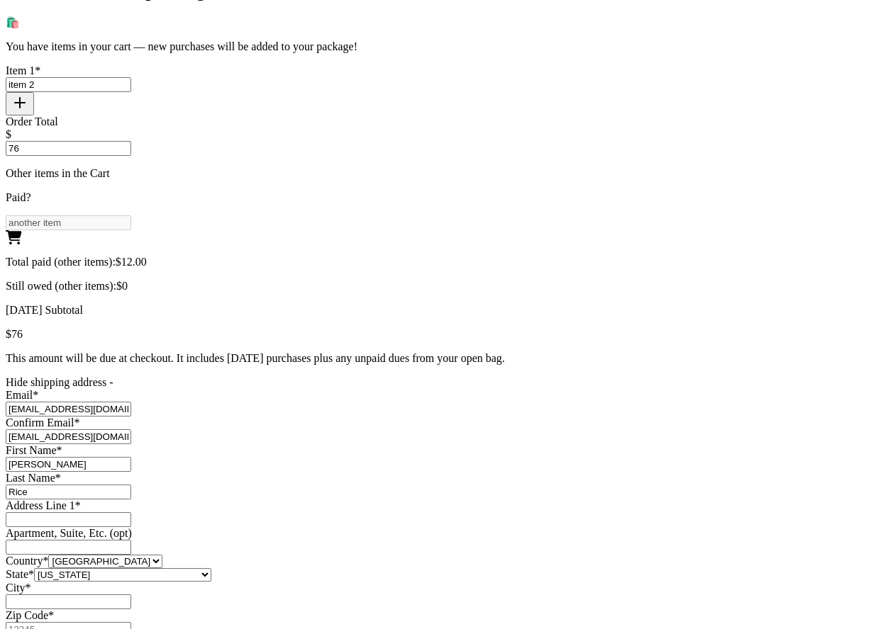
type input "[STREET_ADDRESS]"
select select "UT"
type input "Lehi"
type input "84043"
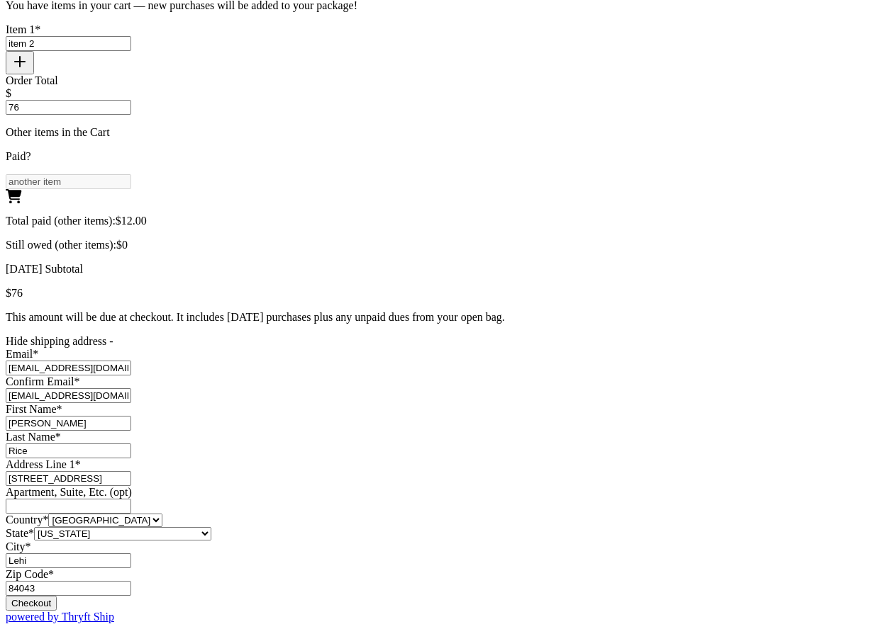
scroll to position [1025, 0]
click at [57, 596] on button "Checkout" at bounding box center [31, 603] width 51 height 15
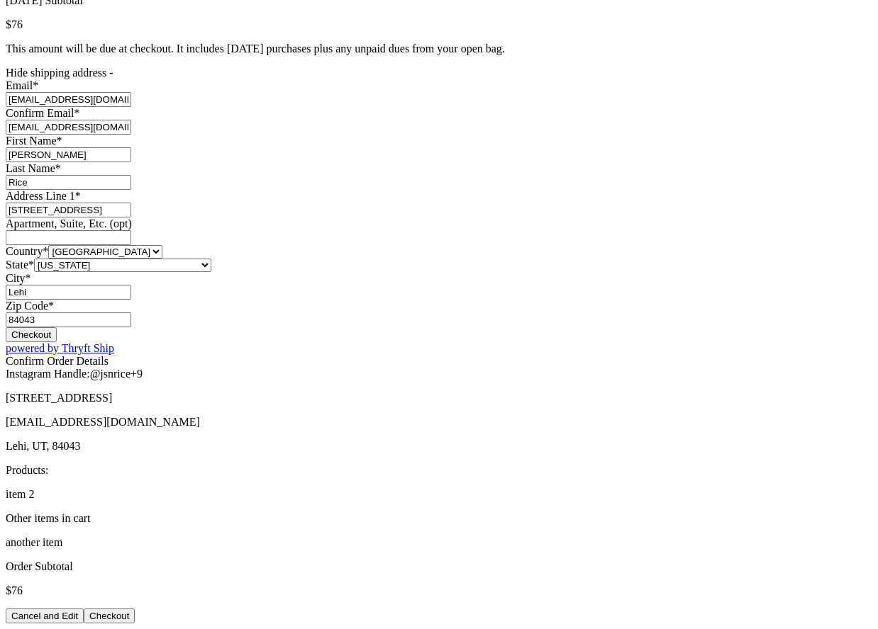
click at [135, 609] on button "Checkout" at bounding box center [109, 616] width 51 height 15
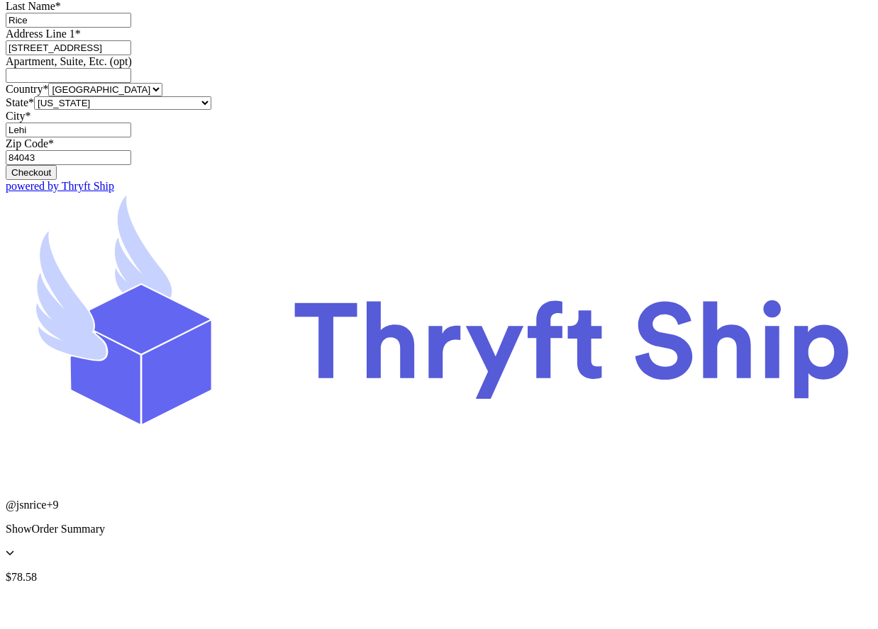
scroll to position [0, 0]
